Goal: Use online tool/utility: Use online tool/utility

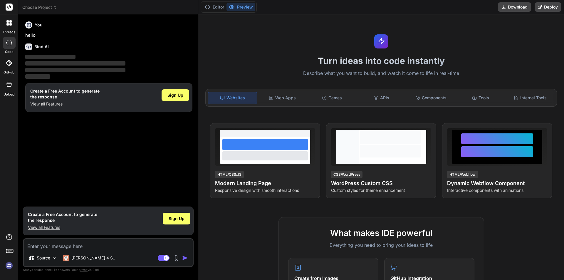
click at [101, 240] on textarea at bounding box center [108, 244] width 169 height 11
type textarea "x"
type textarea """
type textarea "x"
type textarea """"
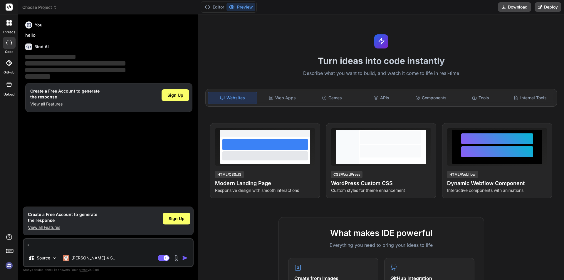
type textarea "x"
type textarea ""DECLARE @SearchStr NVARCHAR(100) SET @SearchStr = 'DoctorsLienViewModel (49) (…"
type textarea "x"
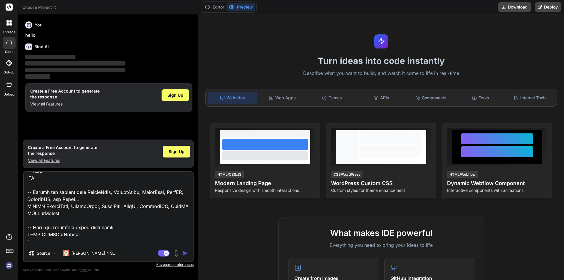
click at [65, 242] on textarea at bounding box center [108, 208] width 169 height 73
type textarea ""DECLARE @SearchStr NVARCHAR(100) SET @SearchStr = 'DoctorsLienViewModel (49) (…"
type textarea "x"
type textarea ""DECLARE @SearchStr NVARCHAR(100) SET @SearchStr = 'DoctorsLienViewModel (49) (…"
type textarea "x"
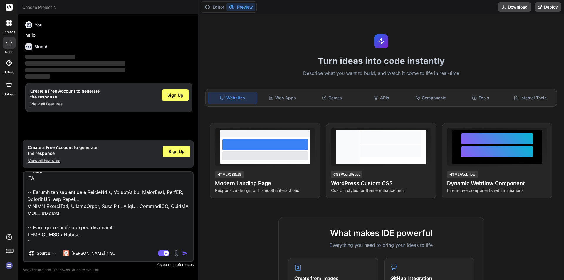
type textarea ""DECLARE @SearchStr NVARCHAR(100) SET @SearchStr = 'DoctorsLienViewModel (49) (…"
type textarea "x"
type textarea ""DECLARE @SearchStr NVARCHAR(100) SET @SearchStr = 'DoctorsLienViewModel (49) (…"
type textarea "x"
type textarea ""DECLARE @SearchStr NVARCHAR(100) SET @SearchStr = 'DoctorsLienViewModel (49) (…"
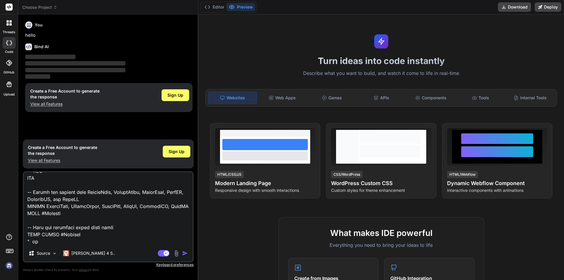
type textarea "x"
type textarea ""DECLARE @SearchStr NVARCHAR(100) SET @SearchStr = 'DoctorsLienViewModel (49) (…"
type textarea "x"
type textarea ""DECLARE @SearchStr NVARCHAR(100) SET @SearchStr = 'DoctorsLienViewModel (49) (…"
type textarea "x"
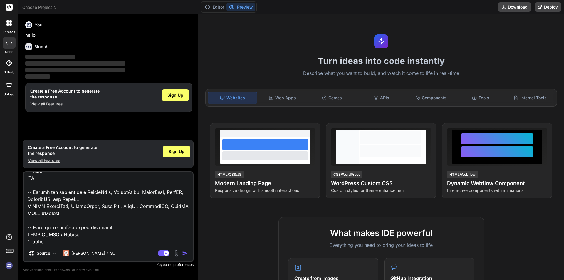
type textarea ""DECLARE @SearchStr NVARCHAR(100) SET @SearchStr = 'DoctorsLienViewModel (49) (…"
type textarea "x"
type textarea ""DECLARE @SearchStr NVARCHAR(100) SET @SearchStr = 'DoctorsLienViewModel (49) (…"
type textarea "x"
type textarea ""DECLARE @SearchStr NVARCHAR(100) SET @SearchStr = 'DoctorsLienViewModel (49) (…"
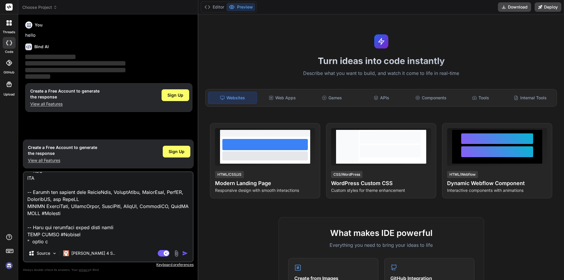
type textarea "x"
type textarea ""DECLARE @SearchStr NVARCHAR(100) SET @SearchStr = 'DoctorsLienViewModel (49) (…"
type textarea "x"
type textarea ""DECLARE @SearchStr NVARCHAR(100) SET @SearchStr = 'DoctorsLienViewModel (49) (…"
type textarea "x"
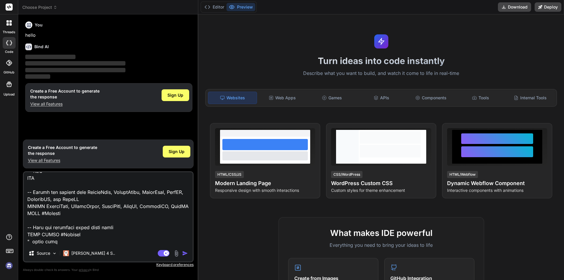
type textarea ""DECLARE @SearchStr NVARCHAR(100) SET @SearchStr = 'DoctorsLienViewModel (49) (…"
type textarea "x"
type textarea ""DECLARE @SearchStr NVARCHAR(100) SET @SearchStr = 'DoctorsLienViewModel (49) (…"
type textarea "x"
type textarea ""DECLARE @SearchStr NVARCHAR(100) SET @SearchStr = 'DoctorsLienViewModel (49) (…"
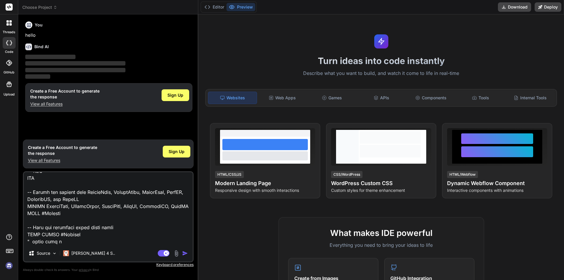
type textarea "x"
type textarea ""DECLARE @SearchStr NVARCHAR(100) SET @SearchStr = 'DoctorsLienViewModel (49) (…"
type textarea "x"
type textarea ""DECLARE @SearchStr NVARCHAR(100) SET @SearchStr = 'DoctorsLienViewModel (49) (…"
type textarea "x"
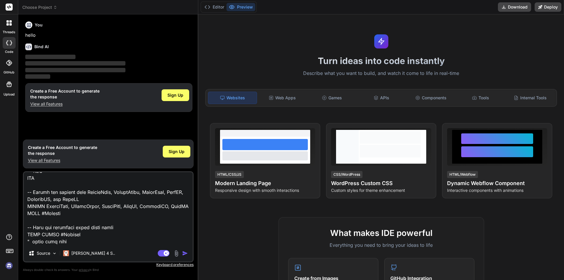
type textarea ""DECLARE @SearchStr NVARCHAR(100) SET @SearchStr = 'DoctorsLienViewModel (49) (…"
type textarea "x"
type textarea ""DECLARE @SearchStr NVARCHAR(100) SET @SearchStr = 'DoctorsLienViewModel (49) (…"
type textarea "x"
type textarea ""DECLARE @SearchStr NVARCHAR(100) SET @SearchStr = 'DoctorsLienViewModel (49) (…"
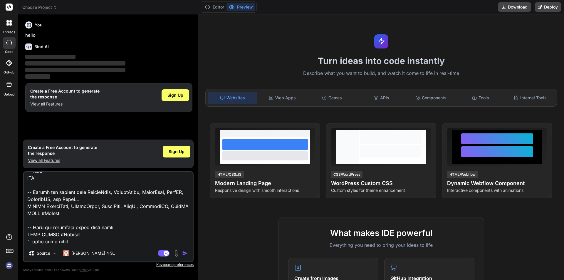
type textarea "x"
type textarea ""DECLARE @SearchStr NVARCHAR(100) SET @SearchStr = 'DoctorsLienViewModel (49) (…"
type textarea "x"
type textarea ""DECLARE @SearchStr NVARCHAR(100) SET @SearchStr = 'DoctorsLienViewModel (49) (…"
type textarea "x"
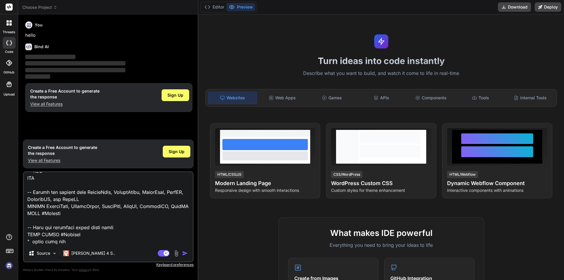
type textarea ""DECLARE @SearchStr NVARCHAR(100) SET @SearchStr = 'DoctorsLienViewModel (49) (…"
type textarea "x"
type textarea ""DECLARE @SearchStr NVARCHAR(100) SET @SearchStr = 'DoctorsLienViewModel (49) (…"
type textarea "x"
type textarea ""DECLARE @SearchStr NVARCHAR(100) SET @SearchStr = 'DoctorsLienViewModel (49) (…"
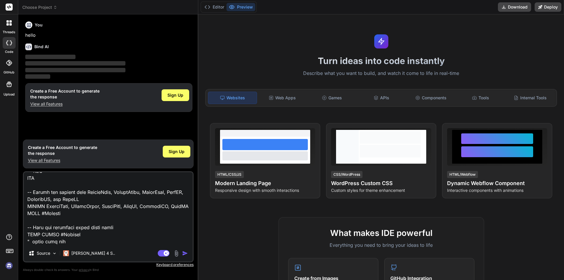
type textarea "x"
type textarea ""DECLARE @SearchStr NVARCHAR(100) SET @SearchStr = 'DoctorsLienViewModel (49) (…"
type textarea "x"
type textarea ""DECLARE @SearchStr NVARCHAR(100) SET @SearchStr = 'DoctorsLienViewModel (49) (…"
type textarea "x"
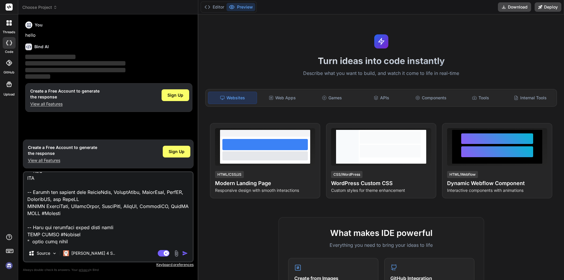
type textarea ""DECLARE @SearchStr NVARCHAR(100) SET @SearchStr = 'DoctorsLienViewModel (49) (…"
type textarea "x"
type textarea ""DECLARE @SearchStr NVARCHAR(100) SET @SearchStr = 'DoctorsLienViewModel (49) (…"
type textarea "x"
type textarea ""DECLARE @SearchStr NVARCHAR(100) SET @SearchStr = 'DoctorsLienViewModel (49) (…"
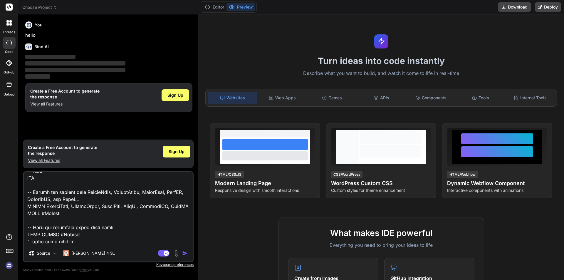
type textarea "x"
type textarea ""DECLARE @SearchStr NVARCHAR(100) SET @SearchStr = 'DoctorsLienViewModel (49) (…"
type textarea "x"
type textarea ""DECLARE @SearchStr NVARCHAR(100) SET @SearchStr = 'DoctorsLienViewModel (49) (…"
type textarea "x"
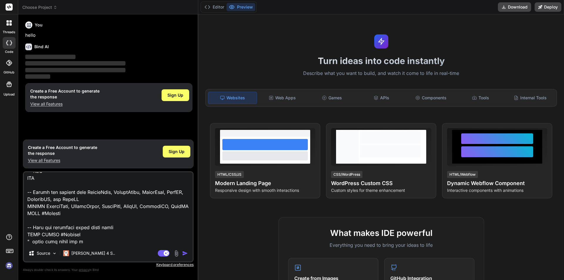
type textarea ""DECLARE @SearchStr NVARCHAR(100) SET @SearchStr = 'DoctorsLienViewModel (49) (…"
type textarea "x"
type textarea ""DECLARE @SearchStr NVARCHAR(100) SET @SearchStr = 'DoctorsLienViewModel (49) (…"
type textarea "x"
type textarea ""DECLARE @SearchStr NVARCHAR(100) SET @SearchStr = 'DoctorsLienViewModel (49) (…"
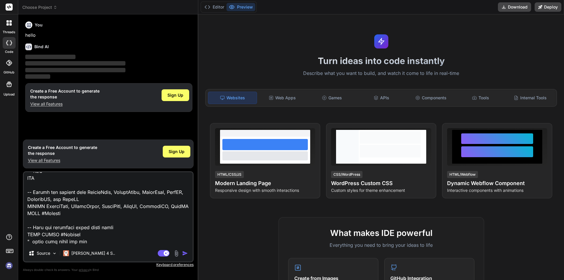
type textarea "x"
type textarea ""DECLARE @SearchStr NVARCHAR(100) SET @SearchStr = 'DoctorsLienViewModel (49) (…"
type textarea "x"
type textarea ""DECLARE @SearchStr NVARCHAR(100) SET @SearchStr = 'DoctorsLienViewModel (49) (…"
type textarea "x"
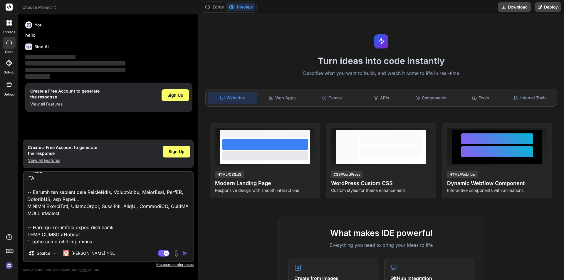
paste textarea "Incorrect syntax near 'CAST'."
type textarea ""DECLARE @SearchStr NVARCHAR(100) SET @SearchStr = 'DoctorsLienViewModel (49) (…"
type textarea "x"
type textarea ""DECLARE @SearchStr NVARCHAR(100) SET @SearchStr = 'DoctorsLienViewModel (49) (…"
click at [186, 255] on img "button" at bounding box center [185, 253] width 6 height 6
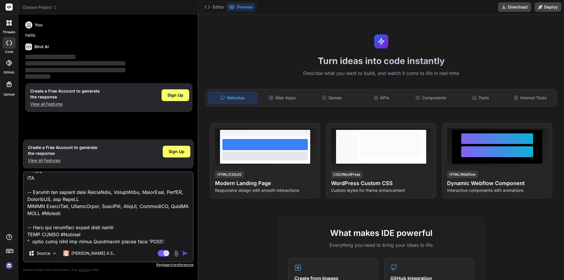
click at [183, 252] on img "button" at bounding box center [185, 253] width 6 height 6
click at [183, 255] on img "button" at bounding box center [185, 253] width 6 height 6
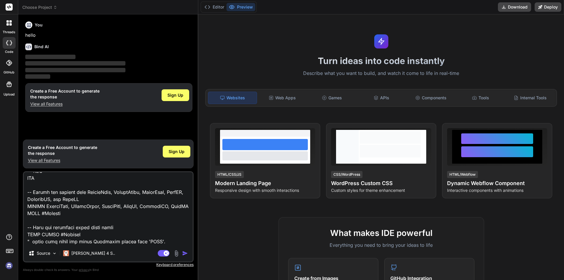
click at [183, 255] on img "button" at bounding box center [185, 253] width 6 height 6
click at [155, 242] on textarea at bounding box center [108, 208] width 169 height 73
click at [186, 253] on img "button" at bounding box center [185, 253] width 6 height 6
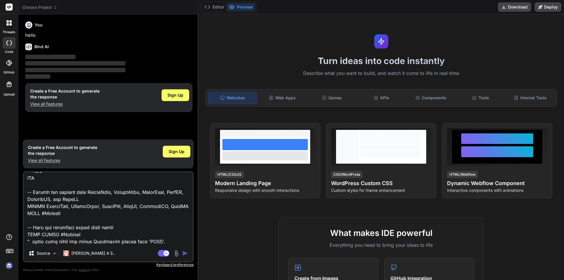
click at [186, 253] on img "button" at bounding box center [185, 253] width 6 height 6
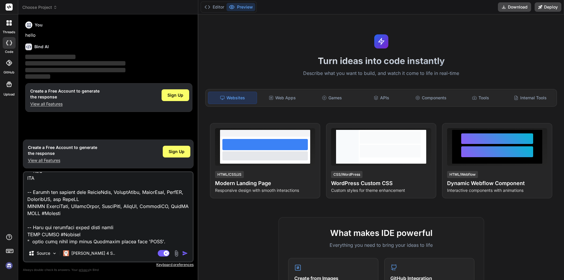
click at [186, 253] on img "button" at bounding box center [185, 253] width 6 height 6
click at [185, 253] on img "button" at bounding box center [185, 253] width 6 height 6
click at [184, 256] on img "button" at bounding box center [185, 253] width 6 height 6
click at [187, 254] on img "button" at bounding box center [185, 253] width 6 height 6
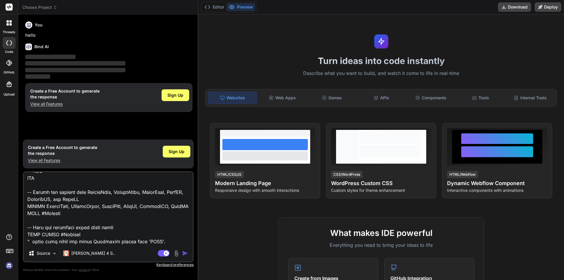
click at [187, 254] on img "button" at bounding box center [185, 253] width 6 height 6
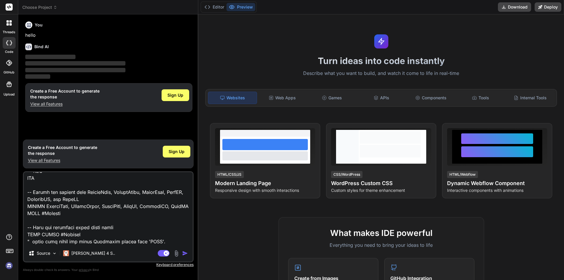
click at [187, 254] on img "button" at bounding box center [185, 253] width 6 height 6
